Goal: Transaction & Acquisition: Subscribe to service/newsletter

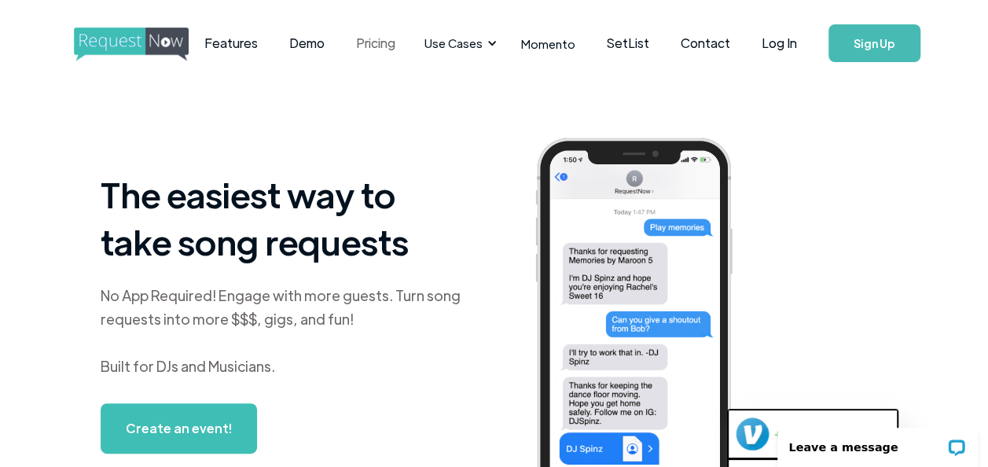
click at [401, 42] on link "Pricing" at bounding box center [375, 43] width 71 height 49
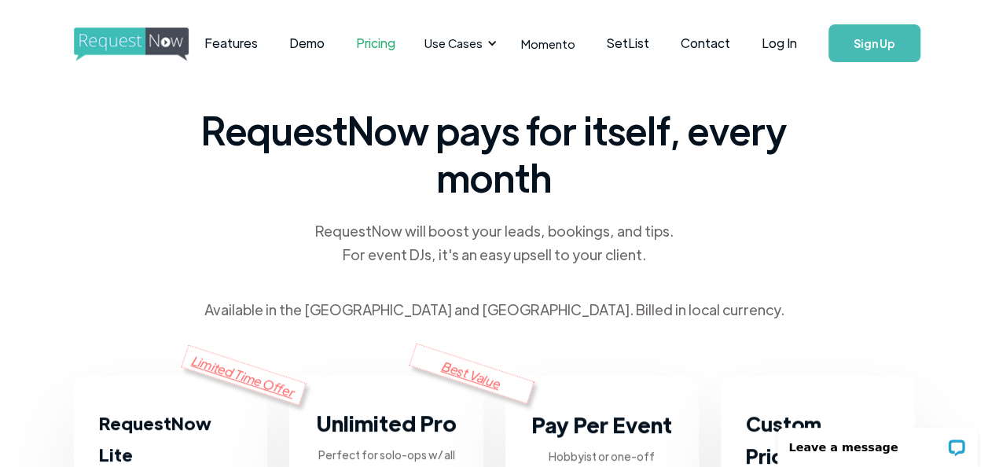
click at [890, 47] on link "Sign Up" at bounding box center [875, 43] width 92 height 38
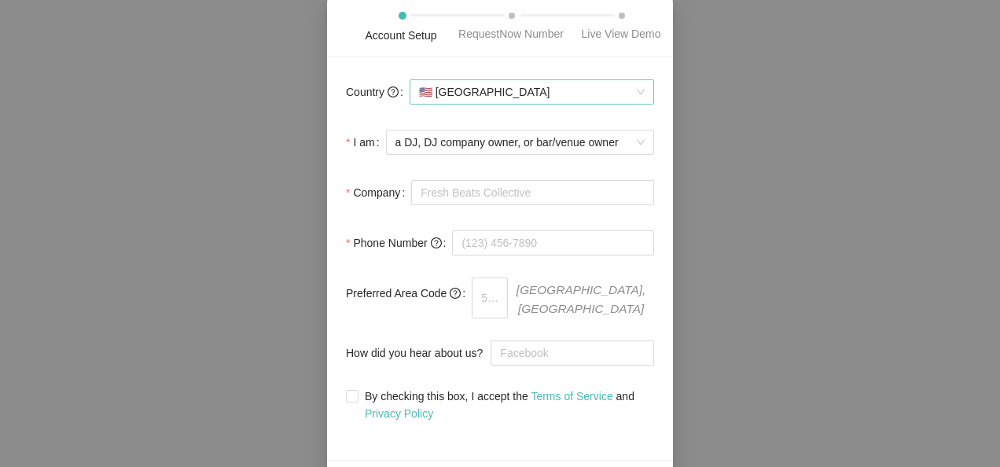
click at [650, 86] on div "🇺🇸 [GEOGRAPHIC_DATA]" at bounding box center [532, 91] width 244 height 25
